Goal: Navigation & Orientation: Find specific page/section

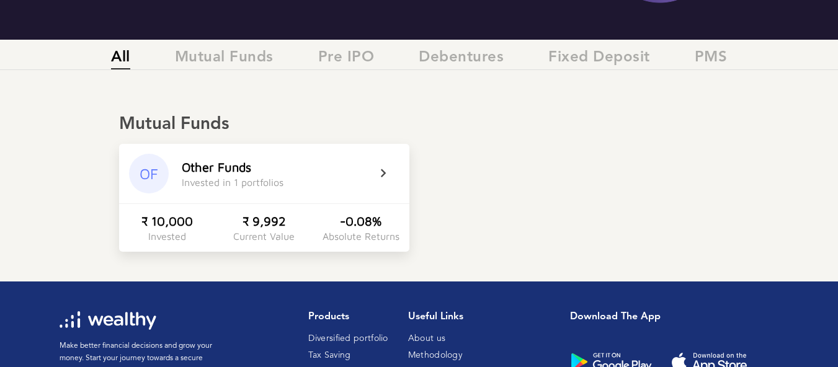
scroll to position [124, 0]
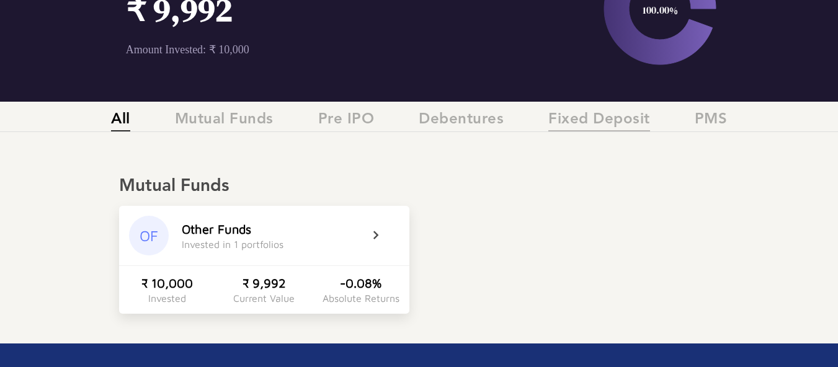
click at [569, 115] on span "Fixed Deposit" at bounding box center [599, 121] width 102 height 20
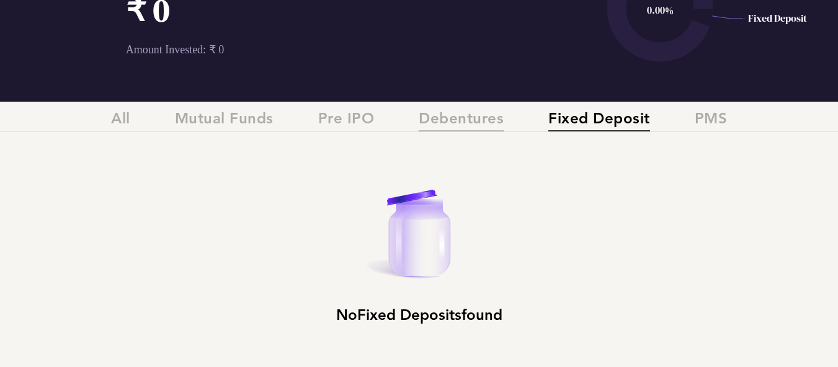
drag, startPoint x: 447, startPoint y: 112, endPoint x: 393, endPoint y: 124, distance: 55.2
click at [447, 112] on span "Debentures" at bounding box center [461, 121] width 85 height 20
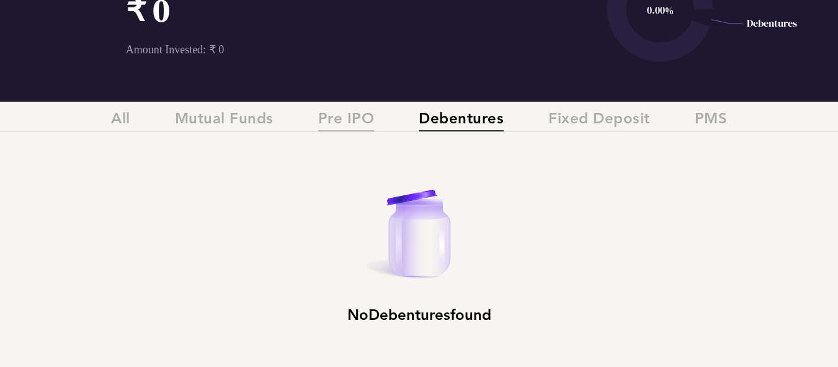
click at [349, 119] on span "Pre IPO" at bounding box center [346, 121] width 56 height 20
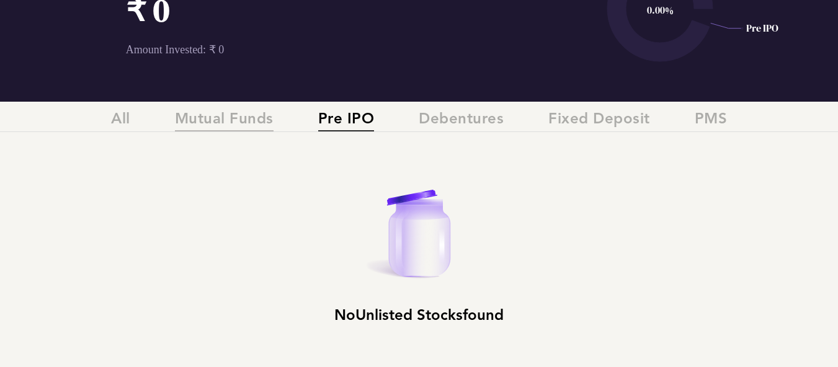
click at [248, 112] on span "Mutual Funds" at bounding box center [224, 121] width 99 height 20
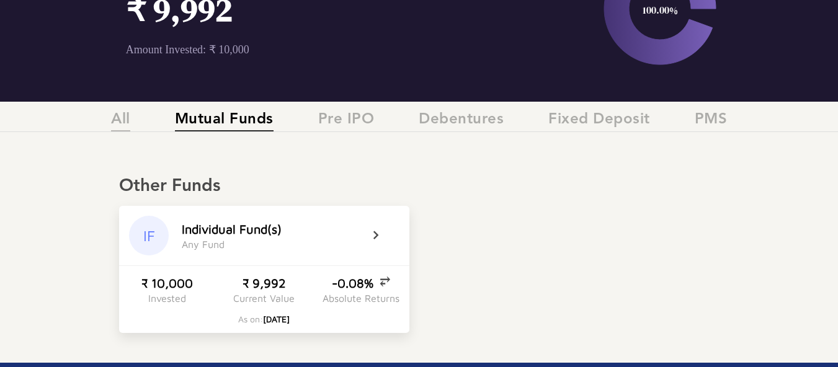
click at [118, 120] on span "All" at bounding box center [120, 121] width 19 height 20
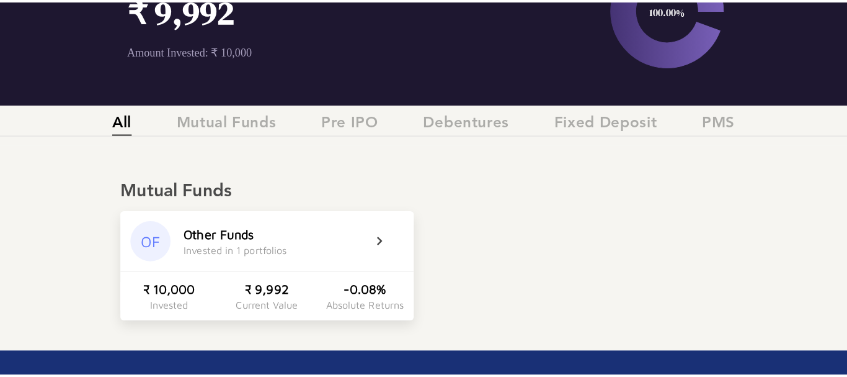
scroll to position [0, 0]
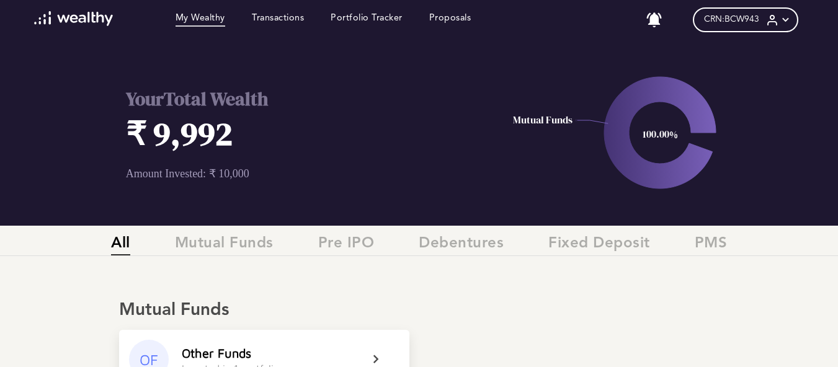
click at [792, 22] on icon at bounding box center [785, 20] width 13 height 13
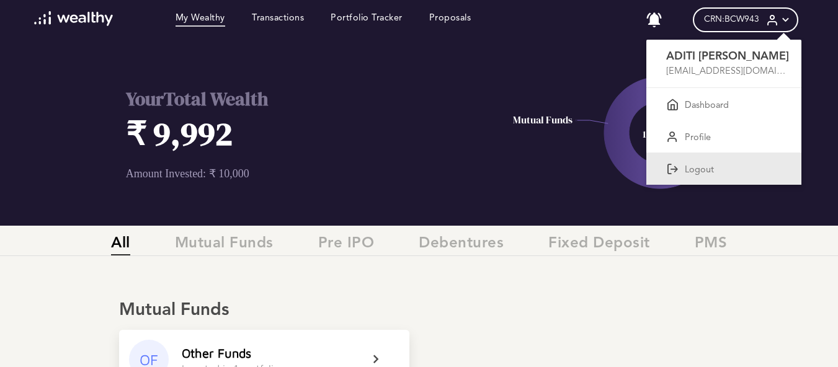
click at [714, 165] on p "Logout" at bounding box center [699, 170] width 29 height 11
